Goal: Information Seeking & Learning: Learn about a topic

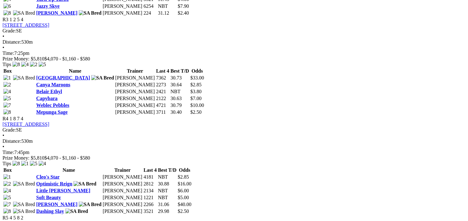
scroll to position [529, 0]
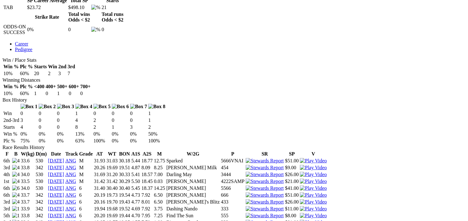
scroll to position [311, 0]
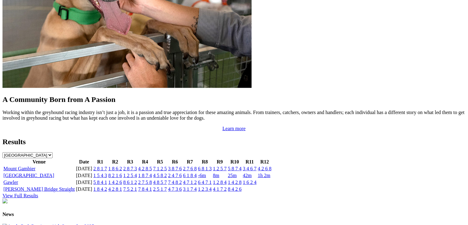
scroll to position [592, 0]
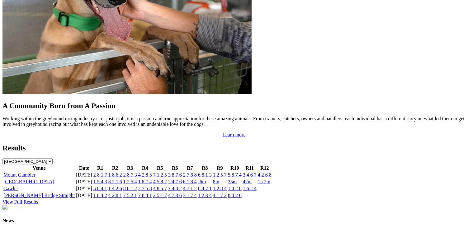
click at [167, 179] on link "4 5 8 2" at bounding box center [160, 181] width 14 height 5
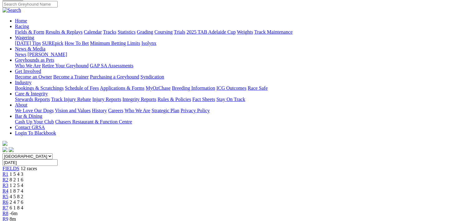
scroll to position [31, 0]
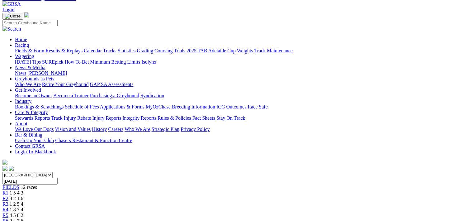
click at [8, 218] on span "R6" at bounding box center [5, 220] width 6 height 5
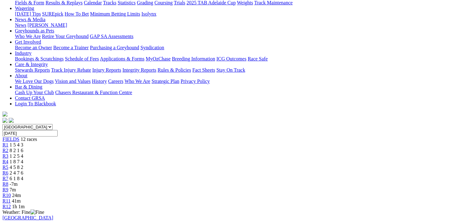
scroll to position [31, 0]
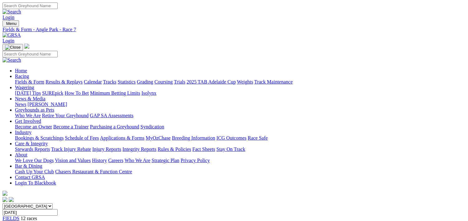
scroll to position [15, 0]
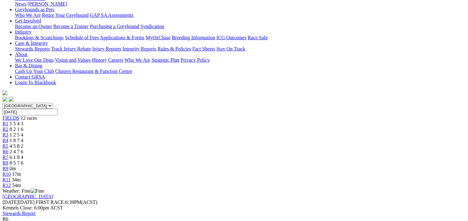
scroll to position [62, 0]
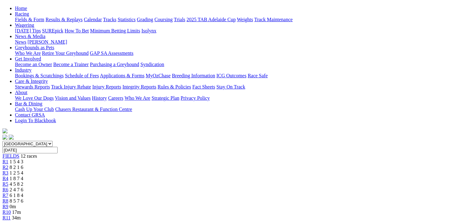
click at [8, 192] on span "R7" at bounding box center [5, 194] width 6 height 5
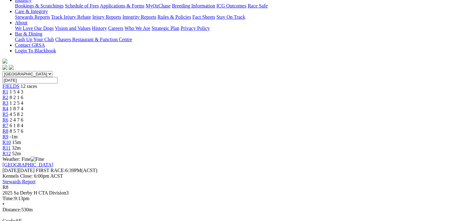
scroll to position [93, 0]
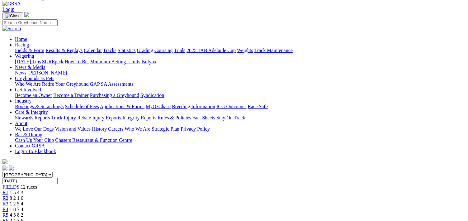
scroll to position [31, 0]
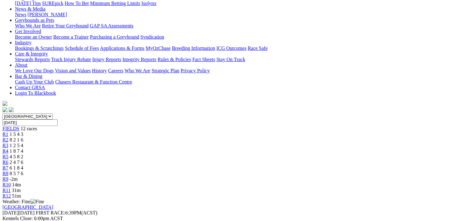
scroll to position [62, 0]
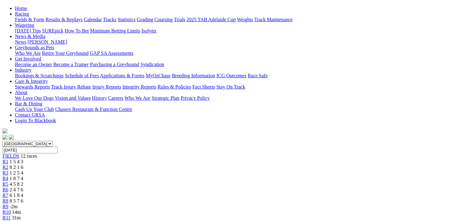
click at [8, 187] on span "R6" at bounding box center [5, 189] width 6 height 5
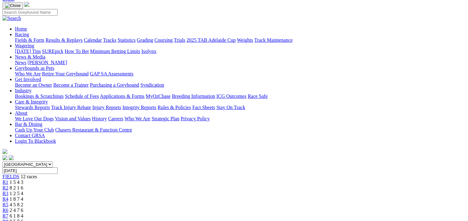
scroll to position [31, 0]
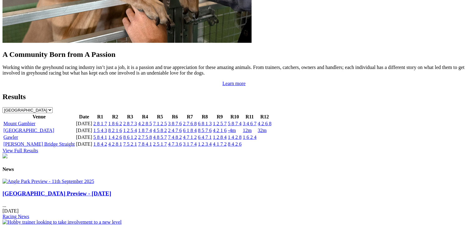
scroll to position [594, 0]
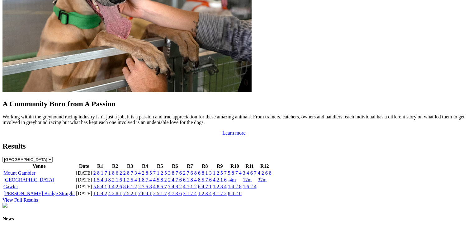
click at [54, 178] on link "[GEOGRAPHIC_DATA]" at bounding box center [28, 180] width 51 height 5
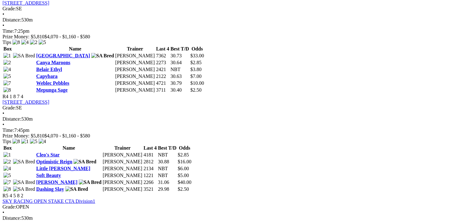
scroll to position [592, 0]
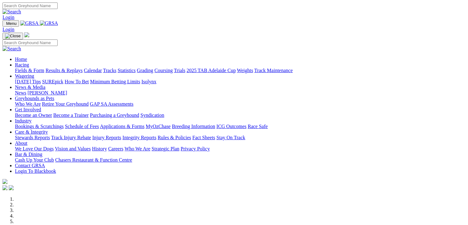
scroll to position [594, 0]
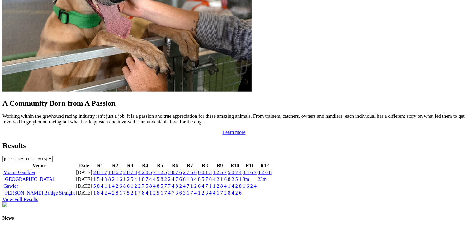
click at [212, 177] on link "8 5 7 6" at bounding box center [205, 179] width 14 height 5
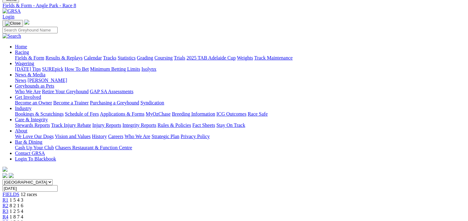
scroll to position [62, 0]
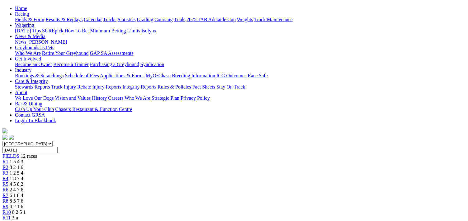
click at [8, 192] on link "R7" at bounding box center [5, 194] width 6 height 5
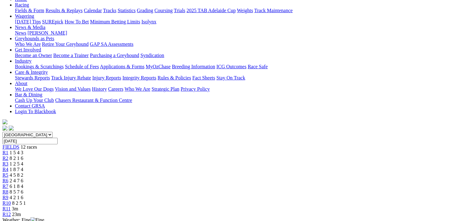
scroll to position [62, 0]
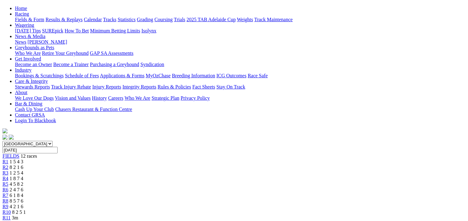
click at [8, 187] on span "R6" at bounding box center [5, 189] width 6 height 5
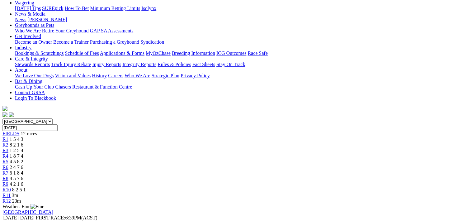
scroll to position [125, 0]
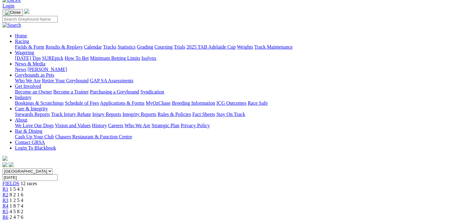
scroll to position [31, 0]
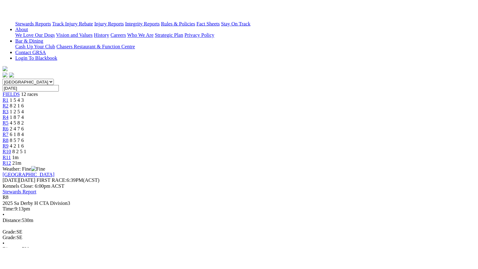
scroll to position [156, 0]
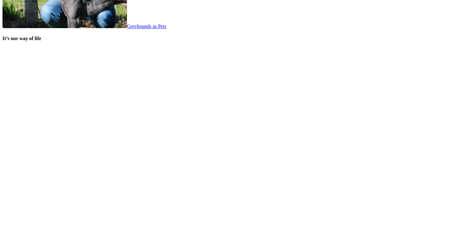
scroll to position [1308, 0]
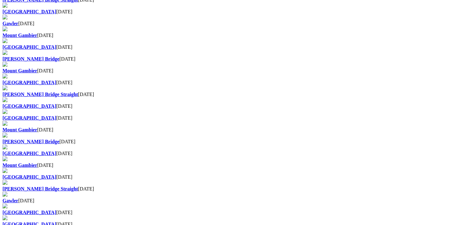
scroll to position [467, 0]
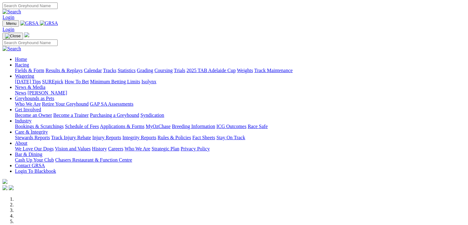
click at [45, 85] on link "News & Media" at bounding box center [30, 87] width 31 height 5
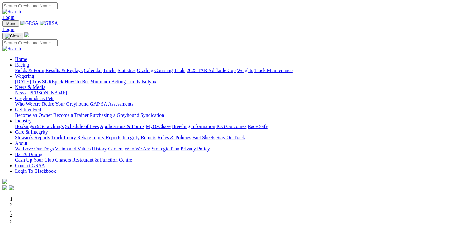
click at [45, 85] on link "News & Media" at bounding box center [30, 87] width 31 height 5
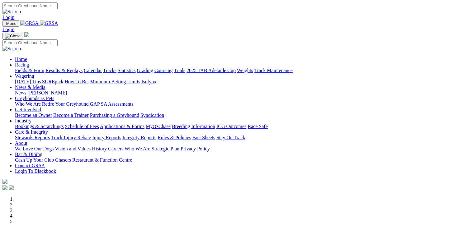
click at [26, 90] on link "News" at bounding box center [20, 92] width 11 height 5
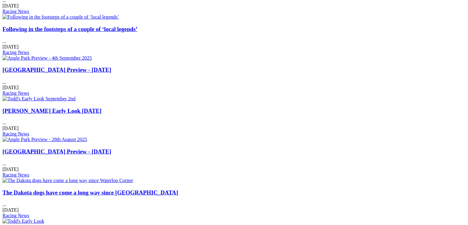
scroll to position [405, 0]
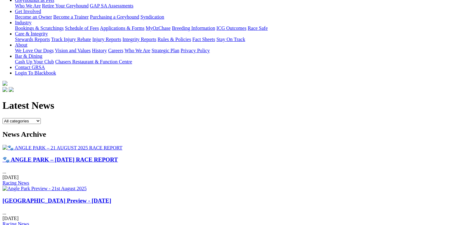
scroll to position [125, 0]
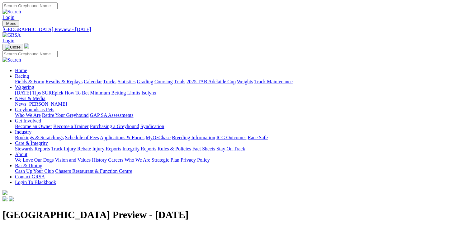
click at [26, 102] on link "News" at bounding box center [20, 104] width 11 height 5
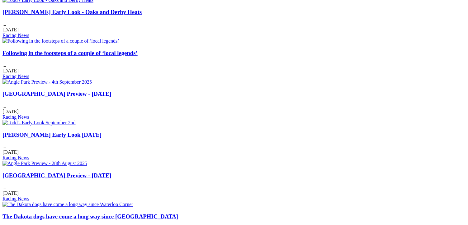
scroll to position [374, 0]
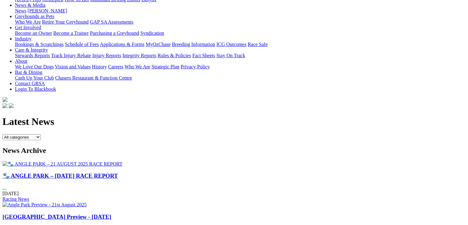
scroll to position [156, 0]
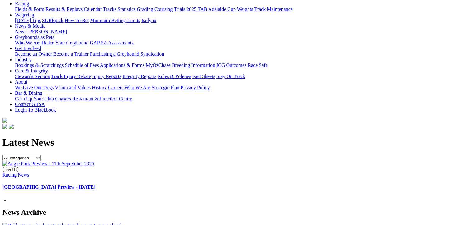
scroll to position [62, 0]
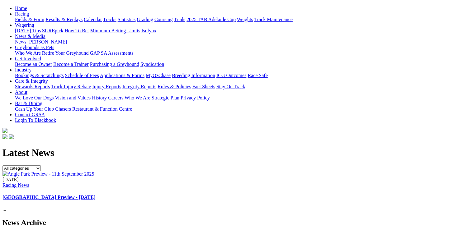
click at [96, 195] on link "[GEOGRAPHIC_DATA] Preview - [DATE]" at bounding box center [48, 197] width 93 height 5
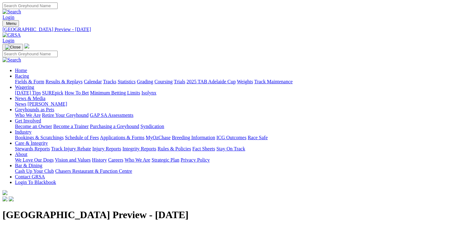
click at [26, 102] on link "News" at bounding box center [20, 104] width 11 height 5
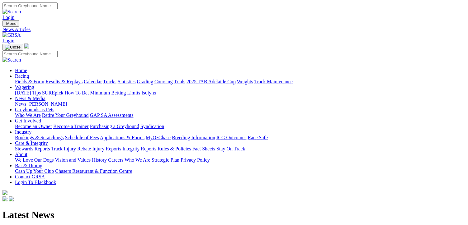
click at [58, 7] on input "Search" at bounding box center [29, 5] width 55 height 7
click at [58, 9] on input "Search" at bounding box center [29, 5] width 55 height 7
click at [58, 7] on input "Search" at bounding box center [29, 5] width 55 height 7
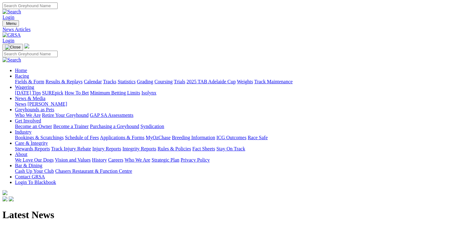
click at [58, 7] on input "Search" at bounding box center [29, 5] width 55 height 7
click at [58, 8] on input "Search" at bounding box center [29, 5] width 55 height 7
drag, startPoint x: 274, startPoint y: 6, endPoint x: 276, endPoint y: 9, distance: 3.2
click at [58, 9] on input "Search" at bounding box center [29, 5] width 55 height 7
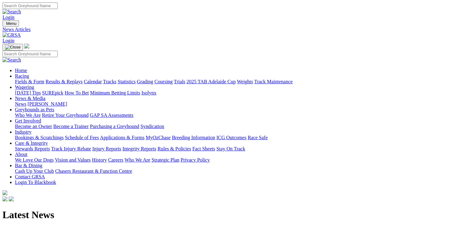
select select "Stewards News"
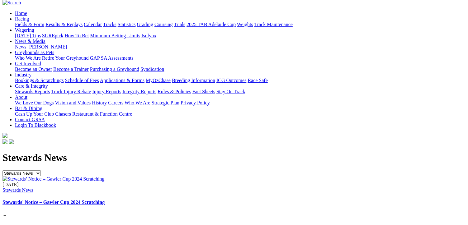
scroll to position [125, 0]
